Goal: Use online tool/utility: Utilize a website feature to perform a specific function

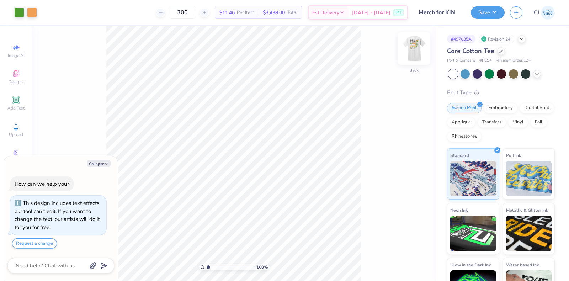
click at [419, 48] on img at bounding box center [414, 48] width 28 height 28
type textarea "x"
type input "1.03"
type textarea "x"
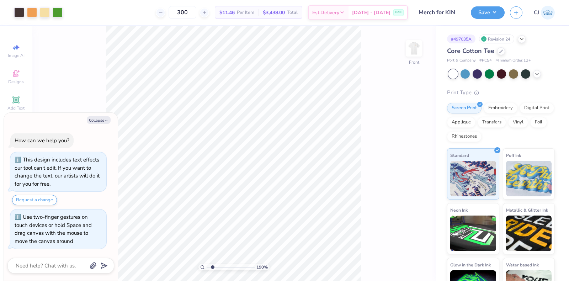
drag, startPoint x: 208, startPoint y: 267, endPoint x: 213, endPoint y: 264, distance: 5.3
type input "1.96"
click at [213, 265] on input "range" at bounding box center [231, 267] width 48 height 6
click at [245, 196] on li "Ungroup" at bounding box center [258, 198] width 56 height 14
type textarea "x"
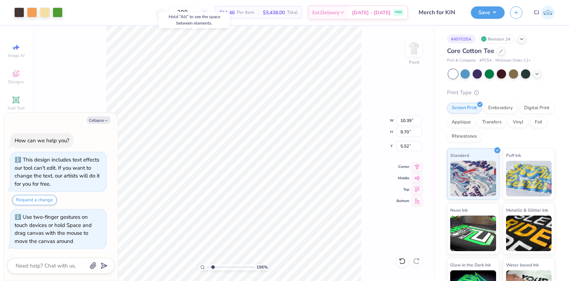
type input "5.52"
